Goal: Task Accomplishment & Management: Manage account settings

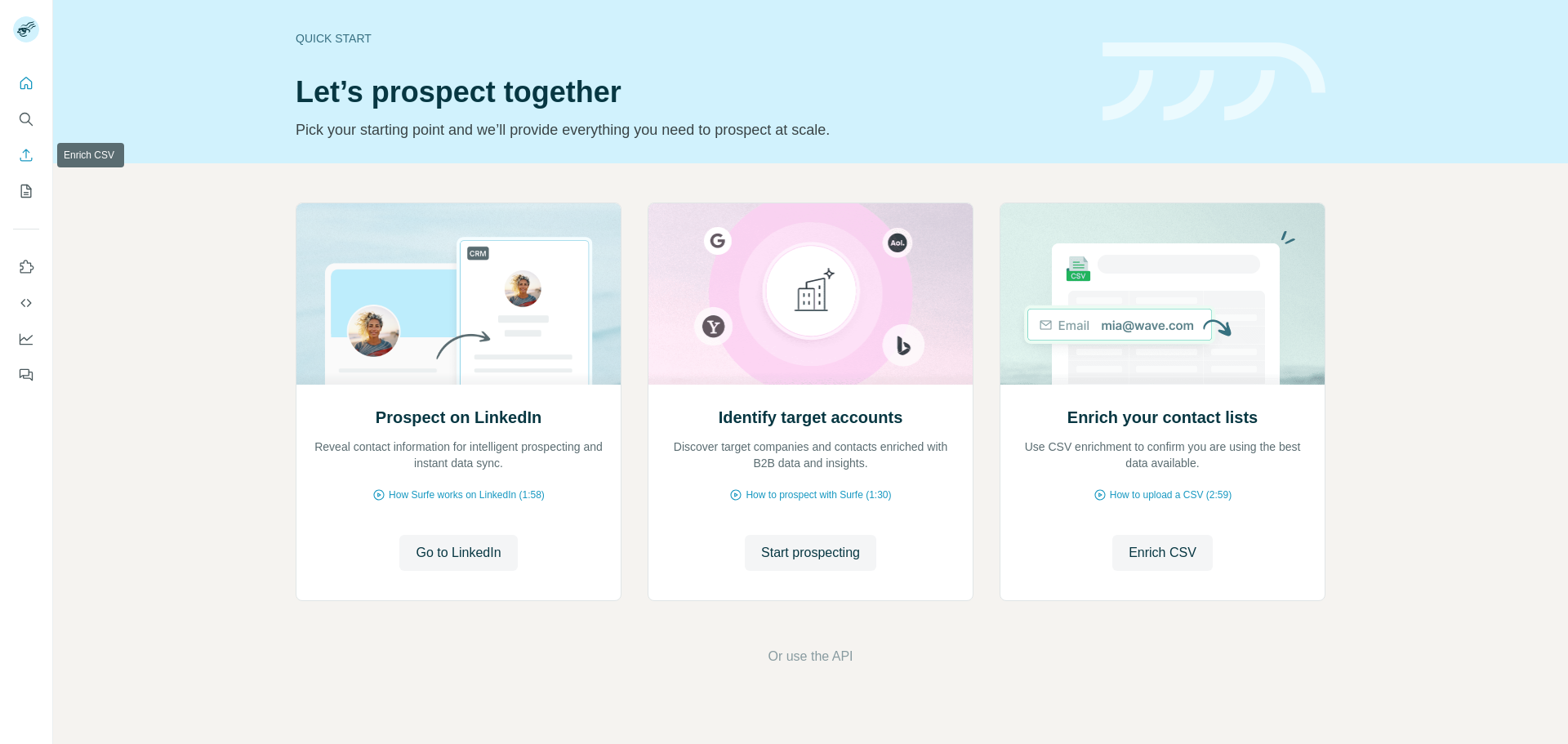
click at [27, 164] on button "Enrich CSV" at bounding box center [26, 155] width 26 height 29
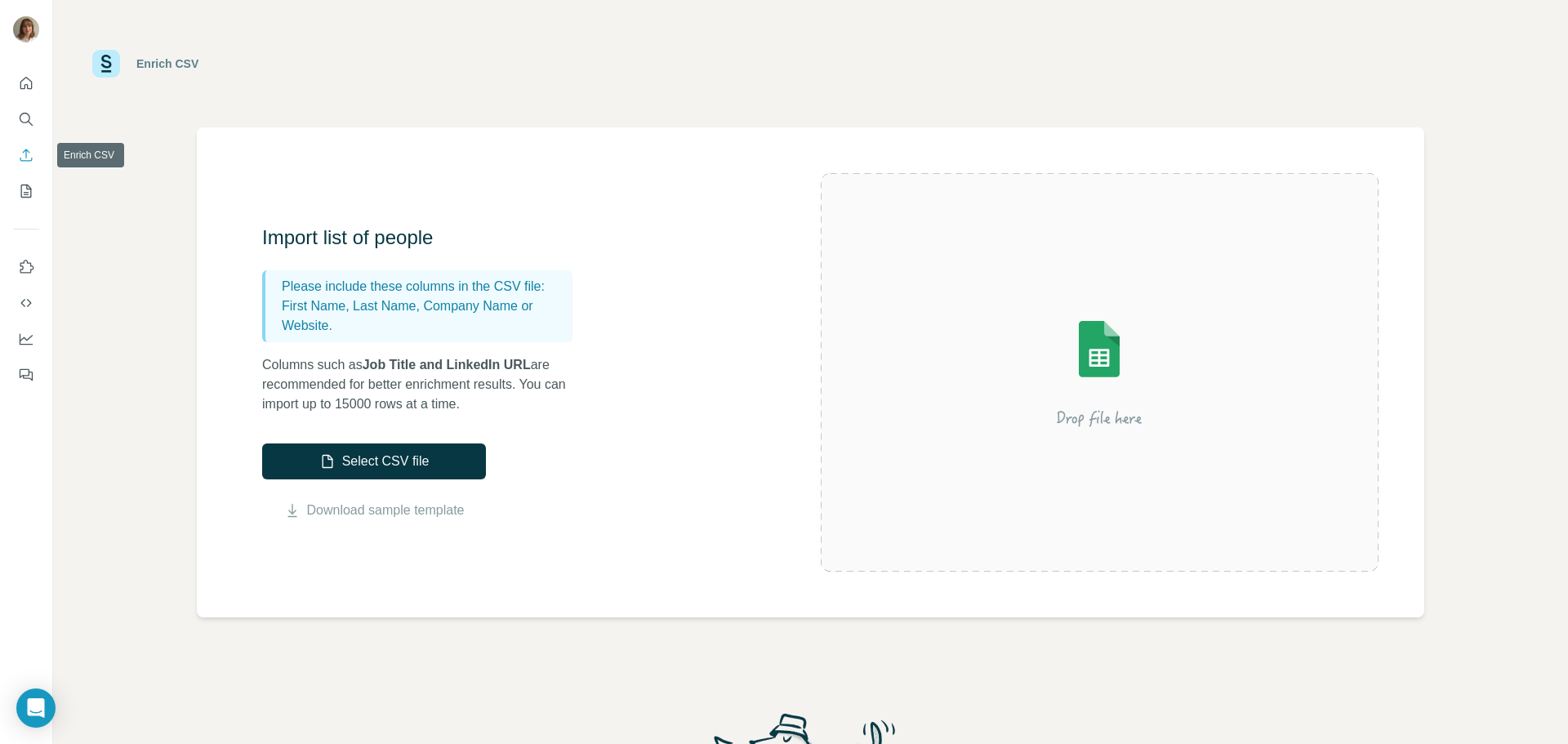
click at [24, 194] on icon "My lists" at bounding box center [27, 190] width 8 height 10
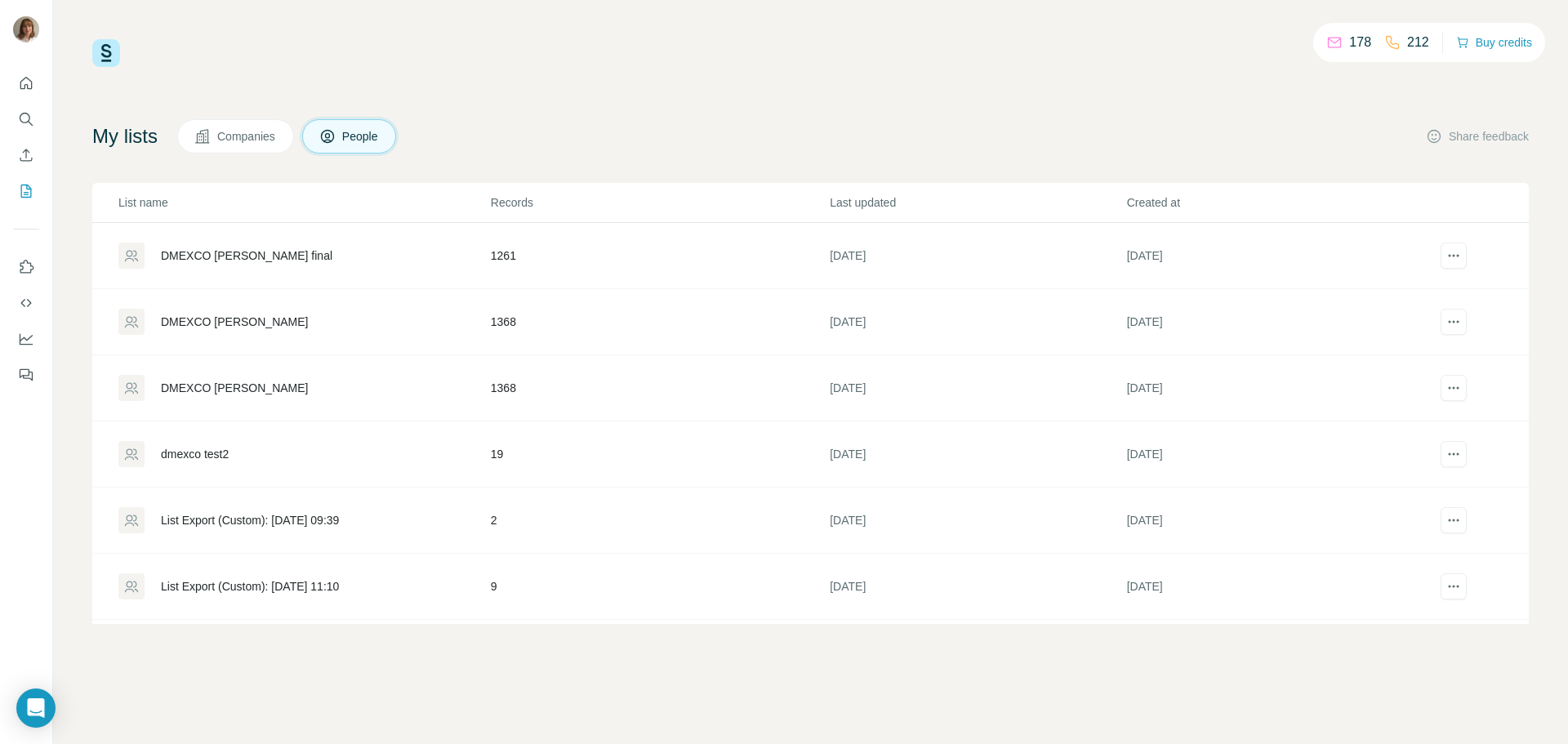
click at [257, 260] on div "DMEXCO [PERSON_NAME] final" at bounding box center [247, 255] width 172 height 16
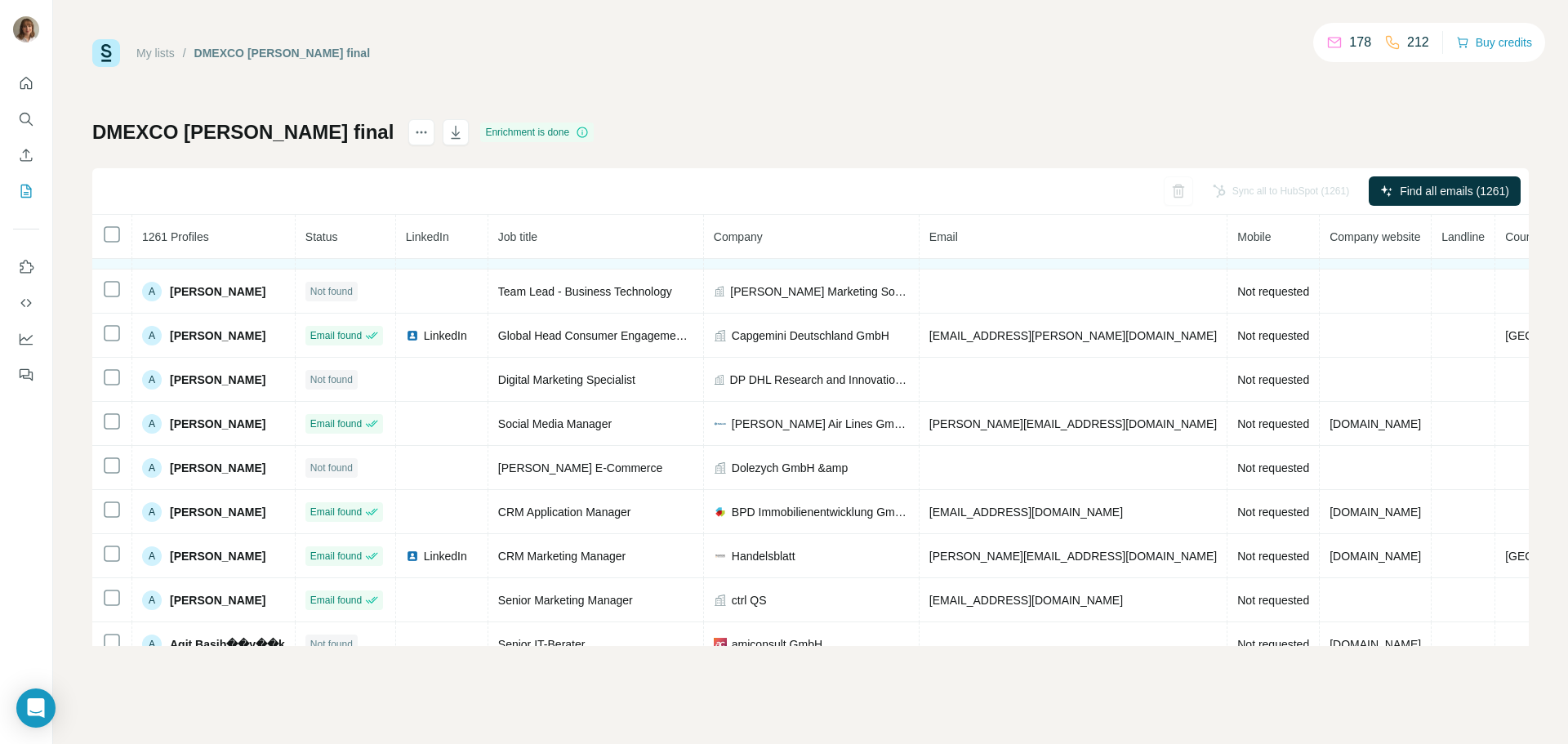
scroll to position [62, 0]
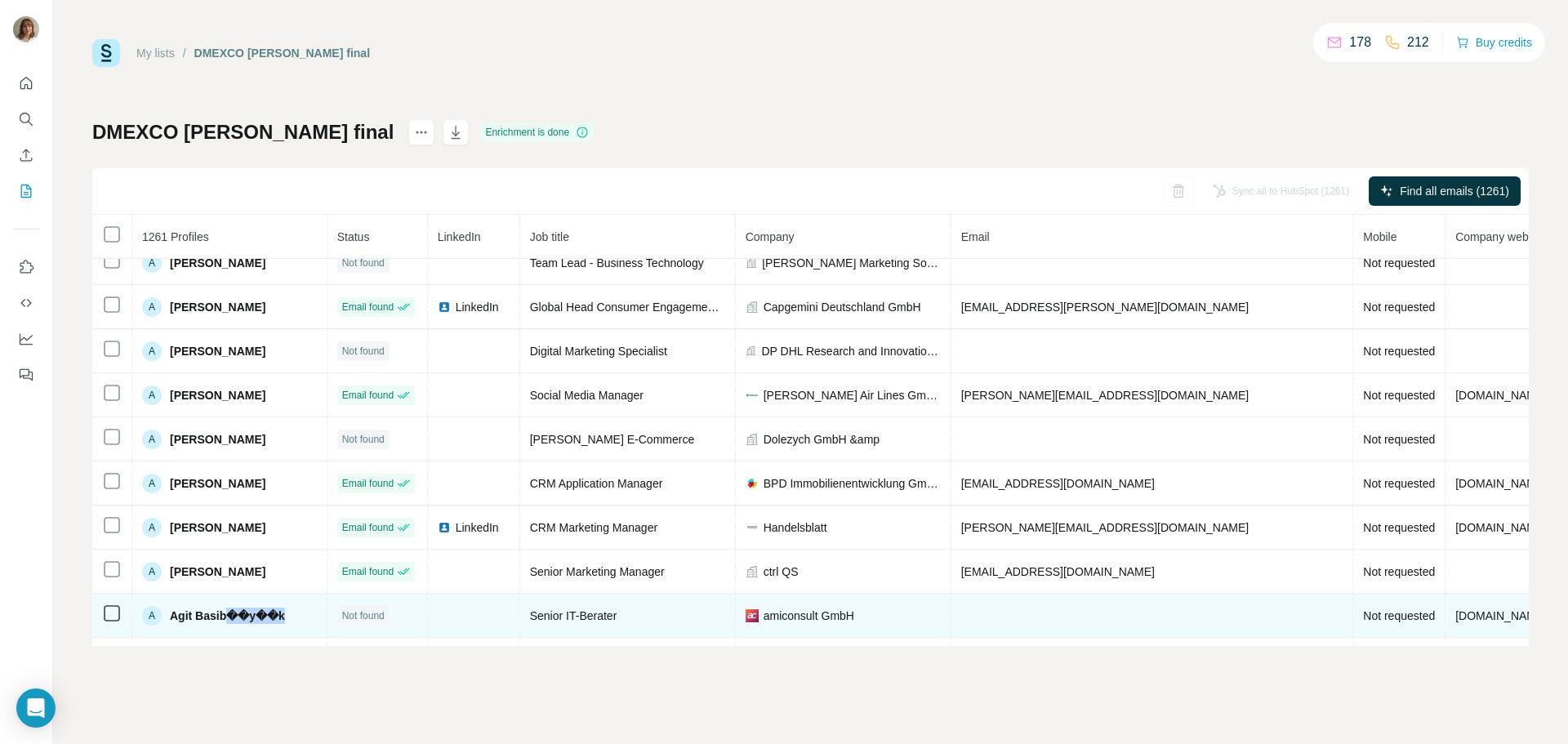
drag, startPoint x: 228, startPoint y: 619, endPoint x: 289, endPoint y: 618, distance: 61.0
click at [289, 618] on div "A Agit Basib��y��k" at bounding box center [229, 615] width 174 height 20
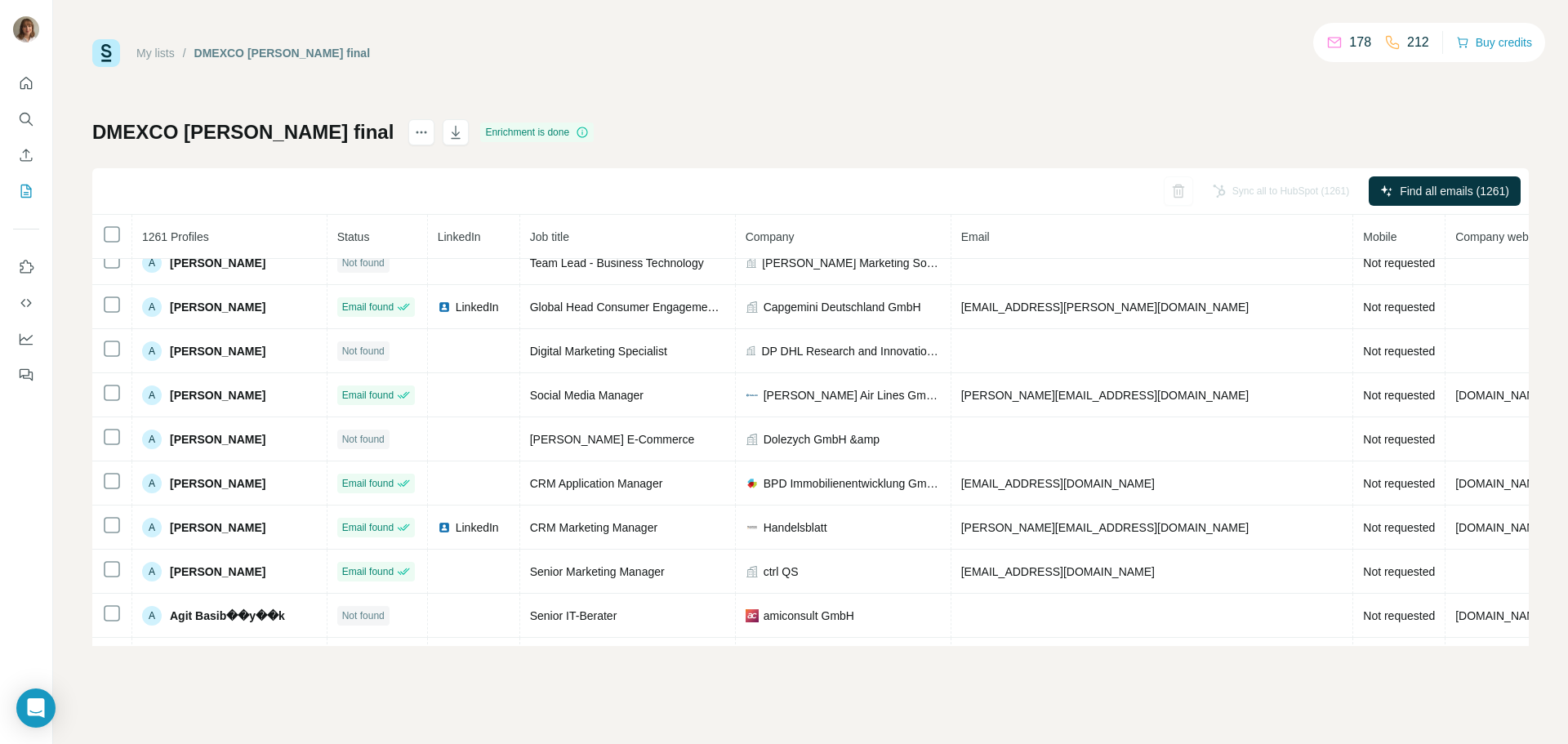
click at [684, 42] on div "My lists / DMEXCO [PERSON_NAME] final 178 212 Buy credits" at bounding box center [810, 53] width 1436 height 27
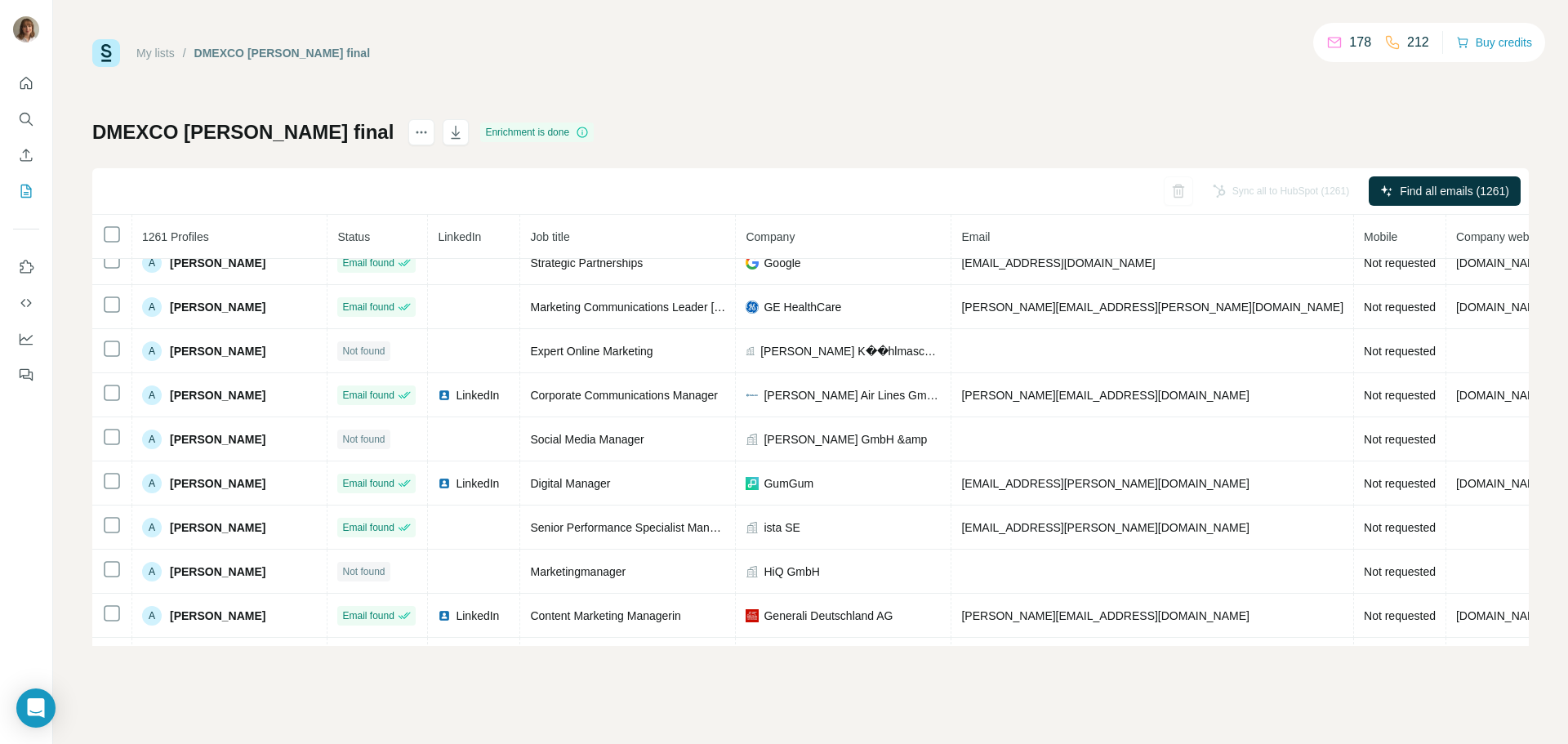
scroll to position [1826, 0]
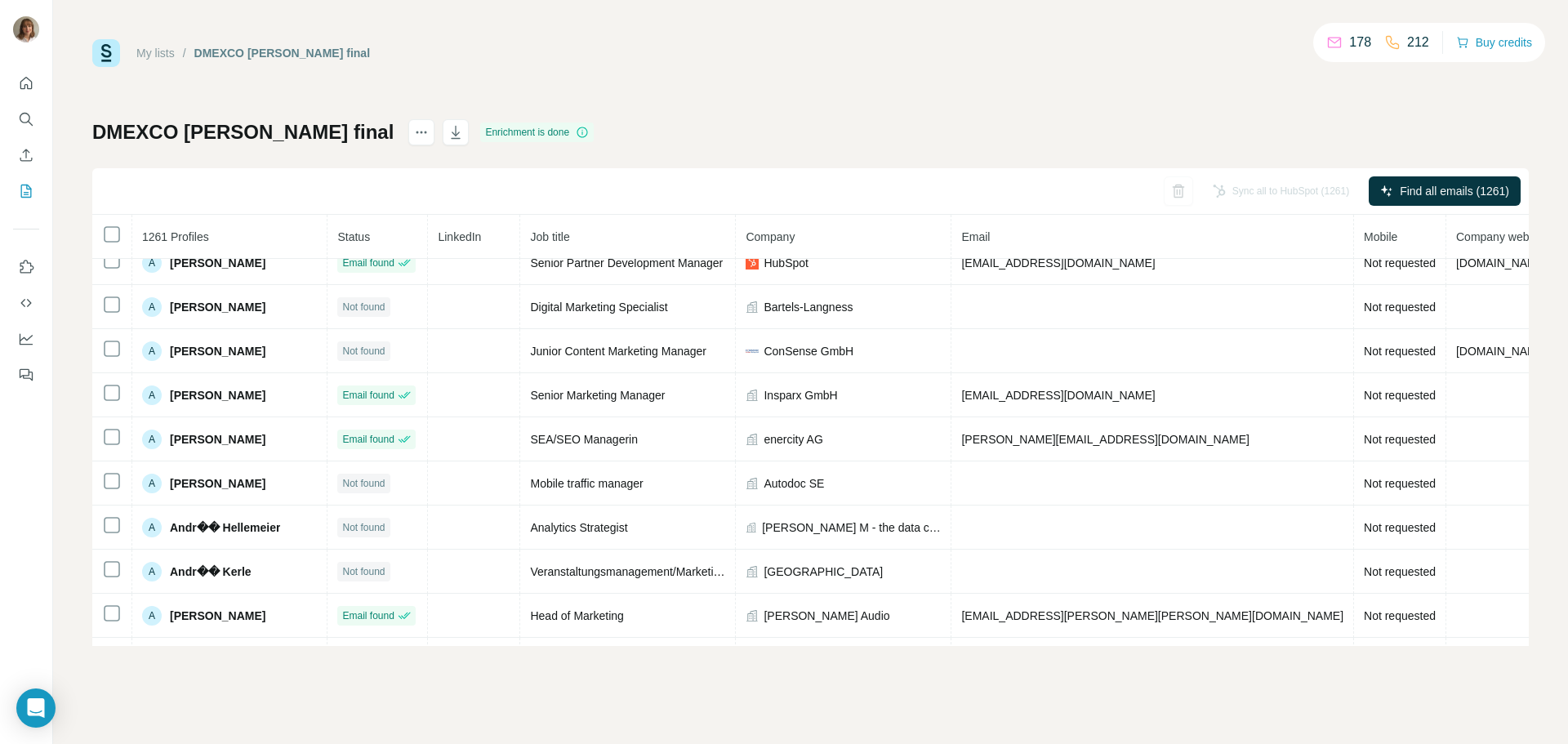
click at [250, 671] on div "My lists / DMEXCO [PERSON_NAME] final 178 212 Buy credits DMEXCO [PERSON_NAME] …" at bounding box center [810, 372] width 1514 height 744
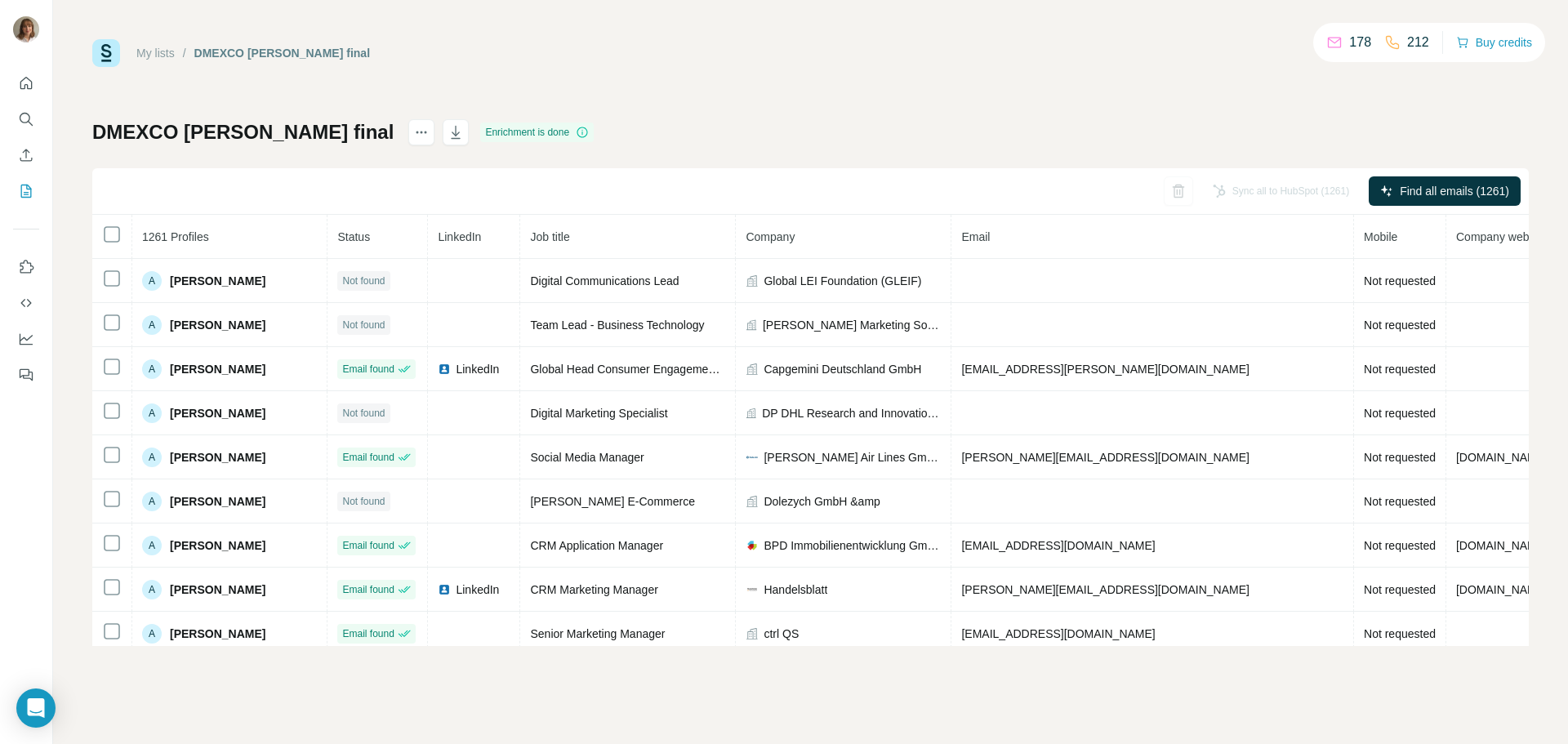
scroll to position [408, 0]
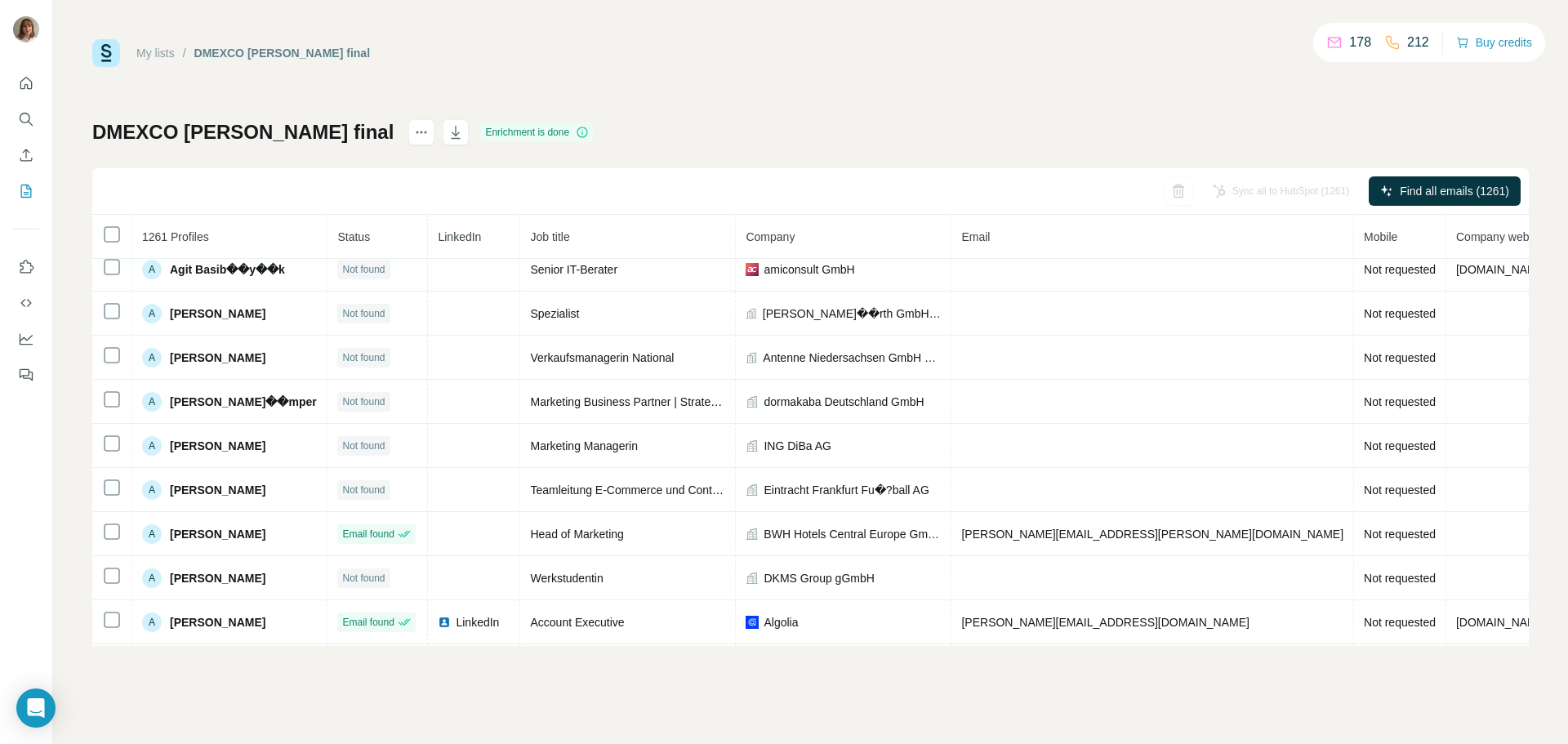
click at [643, 32] on div "My lists / DMEXCO [PERSON_NAME] final 178 212 Buy credits DMEXCO [PERSON_NAME] …" at bounding box center [810, 372] width 1514 height 744
click at [289, 702] on div "My lists / DMEXCO [PERSON_NAME] final 178 212 Buy credits DMEXCO [PERSON_NAME] …" at bounding box center [810, 372] width 1514 height 744
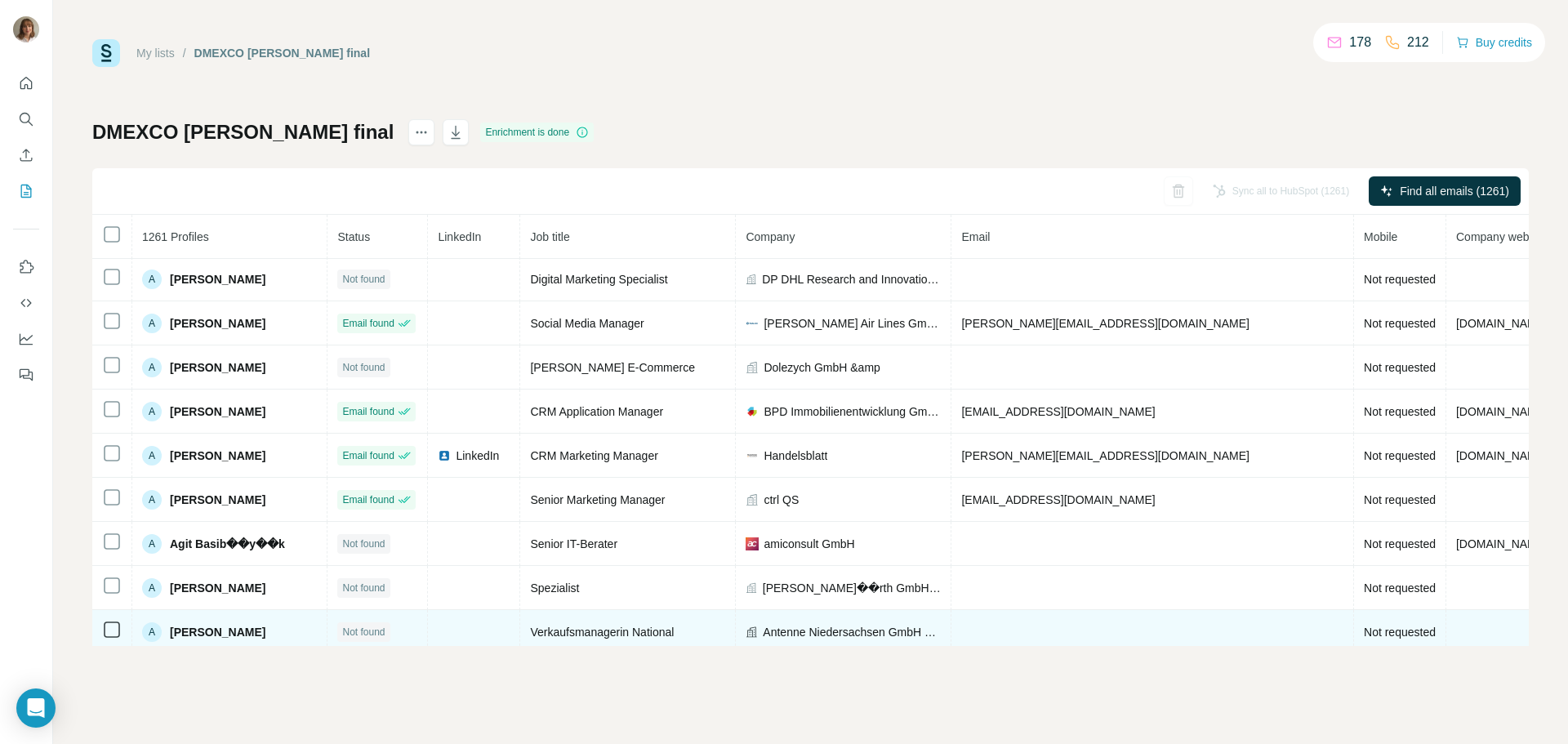
scroll to position [0, 0]
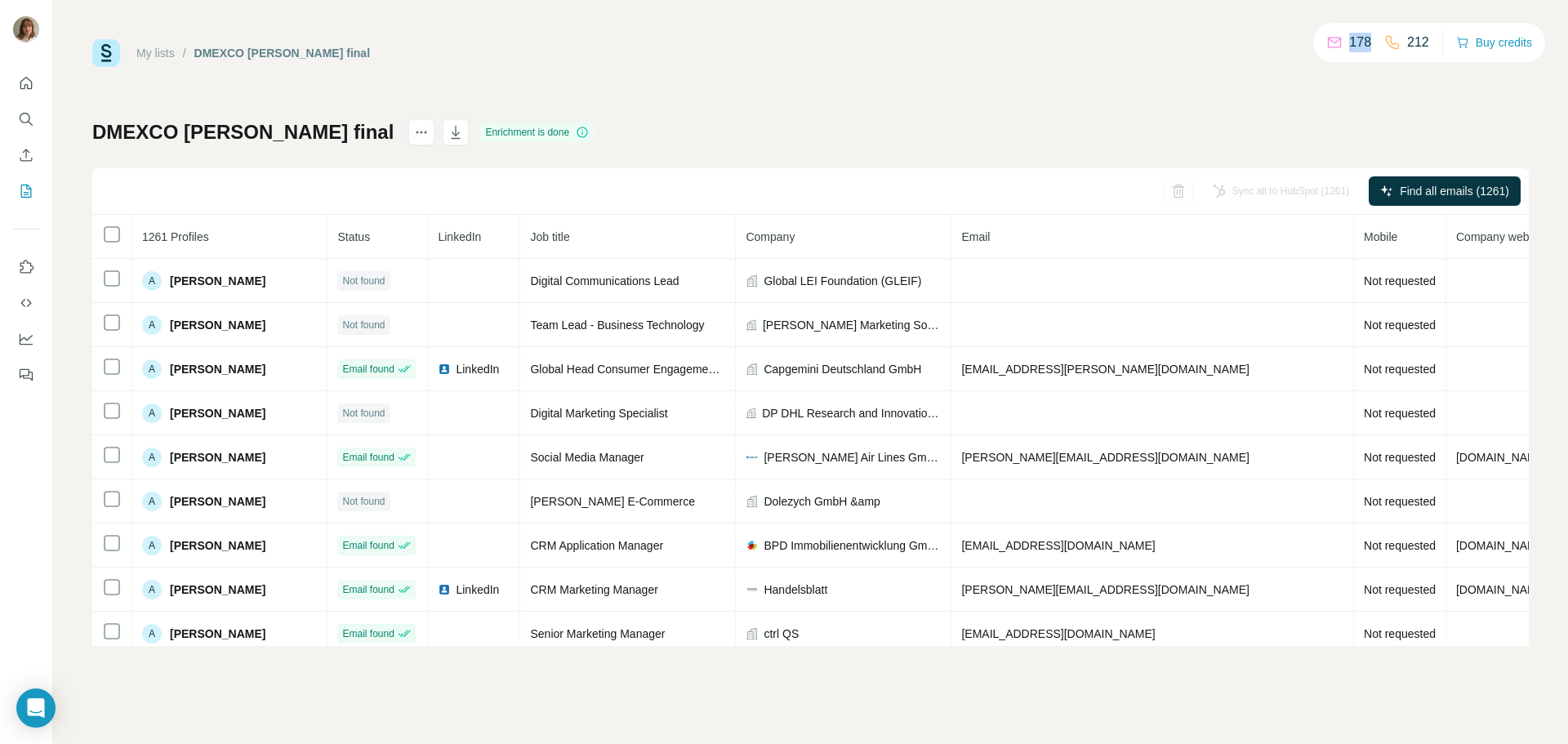
click at [1370, 47] on div "178 212 Buy credits" at bounding box center [1428, 42] width 232 height 40
click at [1153, 70] on div "My lists / DMEXCO [PERSON_NAME] final 178 212 Buy credits DMEXCO [PERSON_NAME] …" at bounding box center [810, 342] width 1436 height 606
